Goal: Task Accomplishment & Management: Use online tool/utility

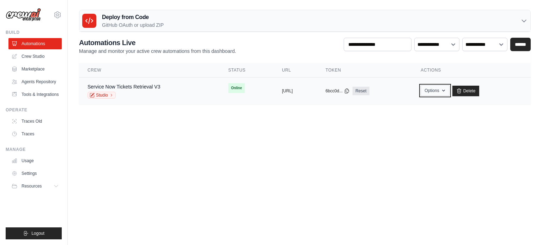
click at [449, 90] on button "Options" at bounding box center [434, 90] width 29 height 11
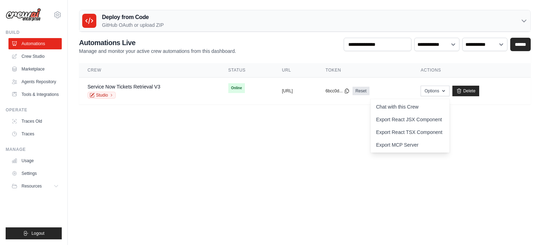
click at [413, 170] on body "[PERSON_NAME][EMAIL_ADDRESS][DOMAIN_NAME] Settings Build Automations Blog" at bounding box center [271, 122] width 542 height 245
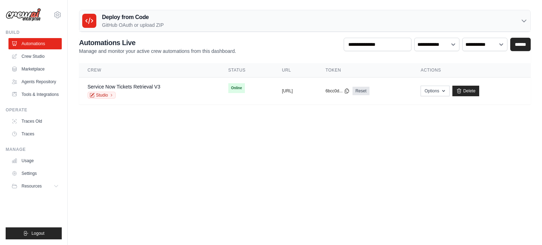
click at [520, 19] on icon at bounding box center [523, 20] width 7 height 7
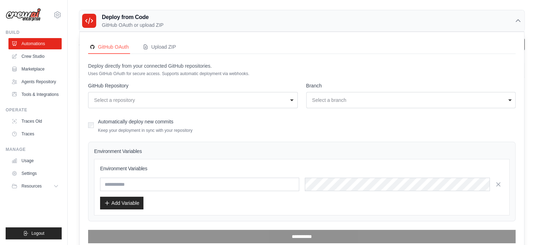
click at [520, 19] on icon at bounding box center [518, 20] width 7 height 7
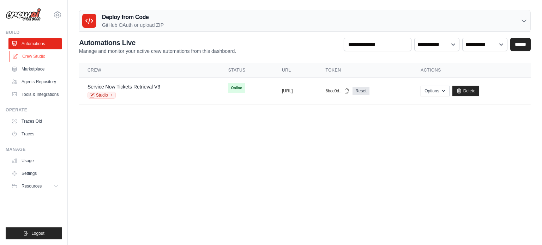
click at [36, 58] on link "Crew Studio" at bounding box center [35, 56] width 53 height 11
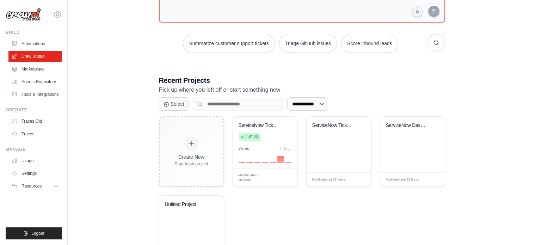
scroll to position [80, 0]
click at [267, 176] on span "Manage" at bounding box center [267, 177] width 14 height 6
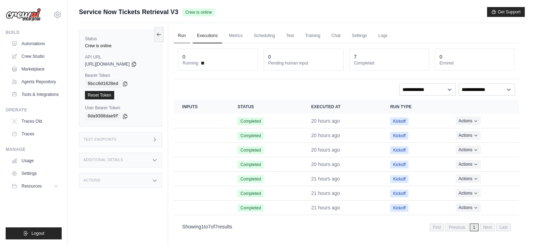
click at [185, 38] on link "Run" at bounding box center [182, 36] width 16 height 15
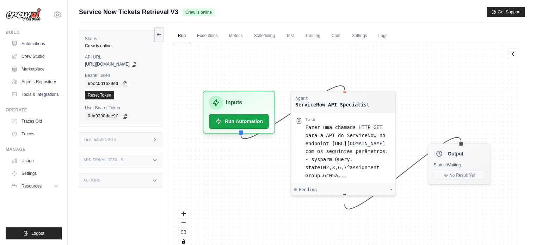
click at [46, 203] on ul "Build Automations Crew Studio Marketplace Agents Repository Resources Blog" at bounding box center [34, 135] width 56 height 210
click at [55, 187] on icon at bounding box center [57, 186] width 6 height 6
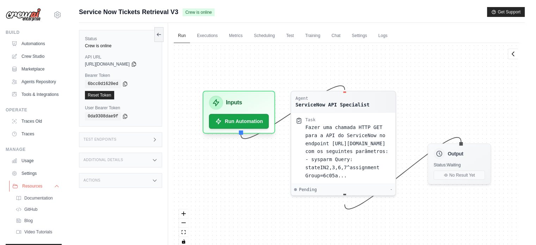
click at [54, 189] on icon at bounding box center [57, 186] width 6 height 6
click at [56, 186] on icon at bounding box center [57, 186] width 6 height 6
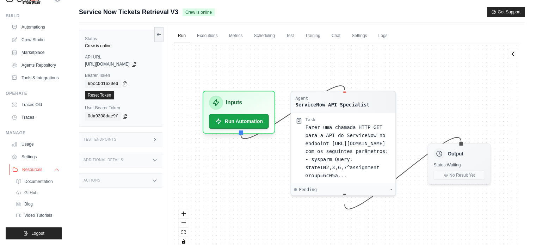
click at [54, 170] on icon at bounding box center [57, 170] width 6 height 6
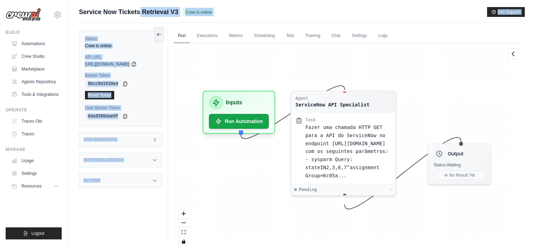
drag, startPoint x: 78, startPoint y: 14, endPoint x: 152, endPoint y: 215, distance: 214.3
click at [152, 215] on div "Submit a support request Describe your issue or question * Please be specific a…" at bounding box center [302, 137] width 469 height 261
click at [164, 66] on div "Status Crew is online API URL copied [URL][DOMAIN_NAME] Bearer Token copied 6bc…" at bounding box center [123, 145] width 89 height 245
